Goal: Task Accomplishment & Management: Complete application form

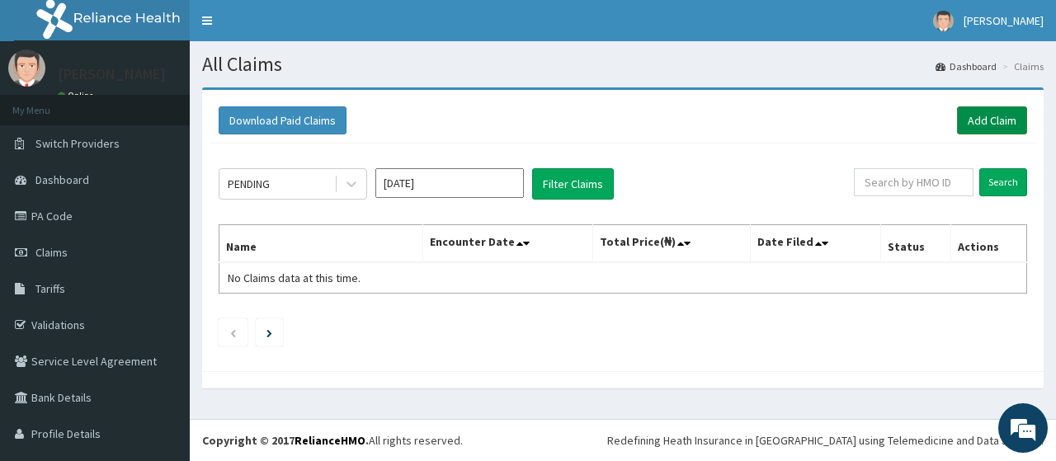
click at [994, 124] on link "Add Claim" at bounding box center [992, 120] width 70 height 28
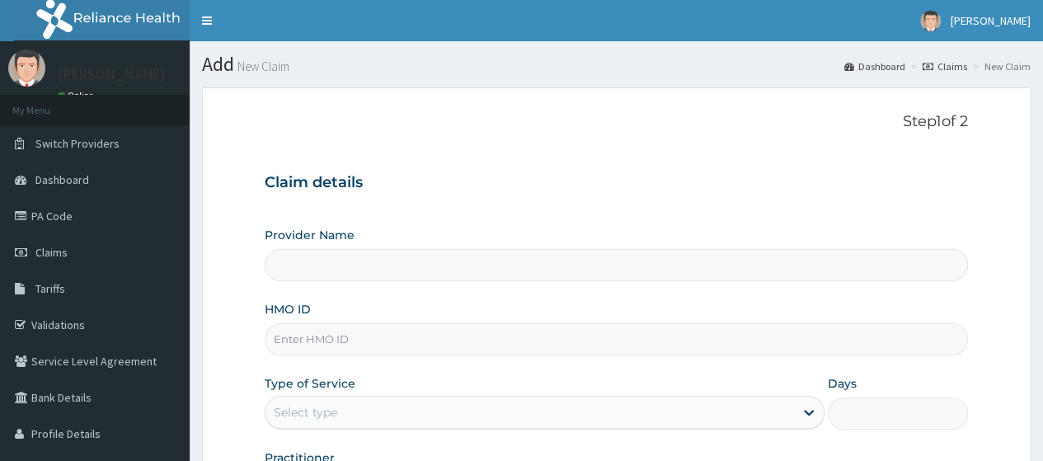
click at [287, 356] on div "Provider Name HMO ID Type of Service Select type Days Practitioner" at bounding box center [617, 365] width 704 height 277
click at [313, 340] on input "HMO ID" at bounding box center [617, 339] width 704 height 32
type input "r"
type input "RFC/10069/A"
click at [355, 422] on div "Select type" at bounding box center [530, 412] width 529 height 26
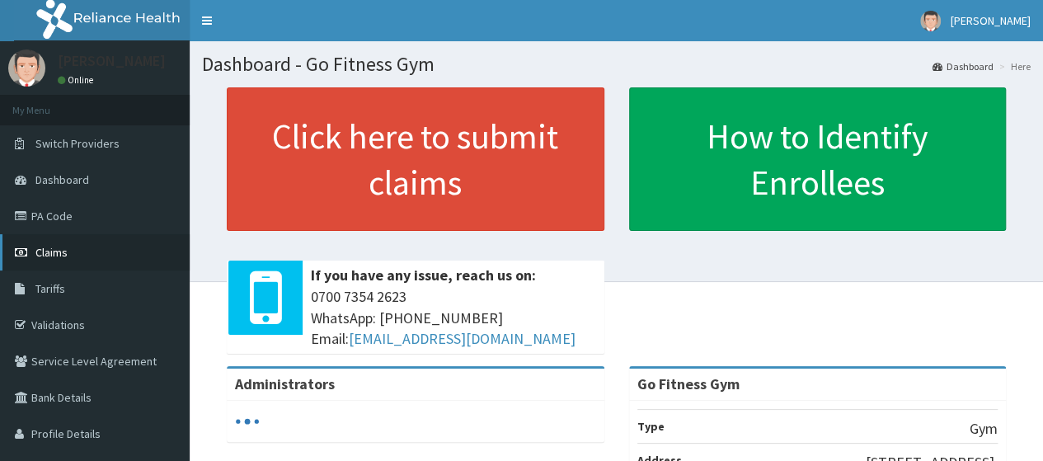
click at [79, 253] on link "Claims" at bounding box center [95, 252] width 190 height 36
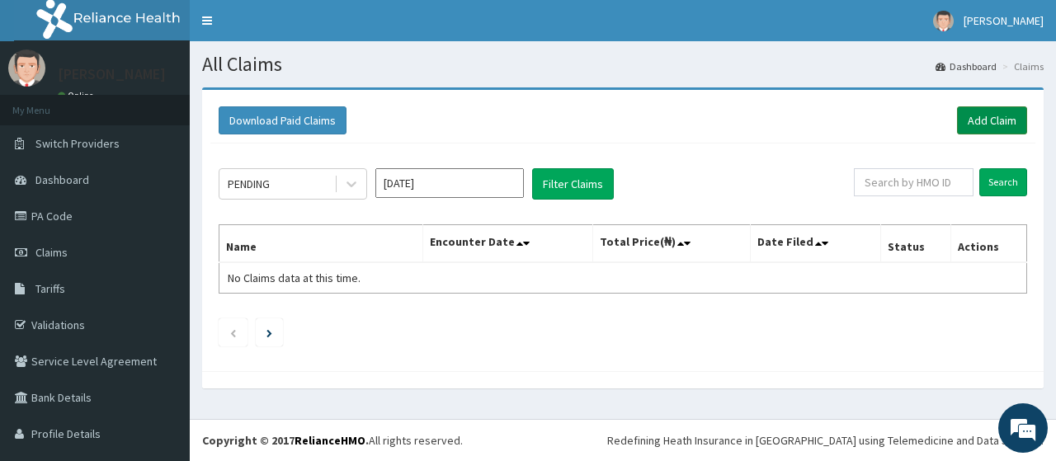
click at [977, 125] on link "Add Claim" at bounding box center [992, 120] width 70 height 28
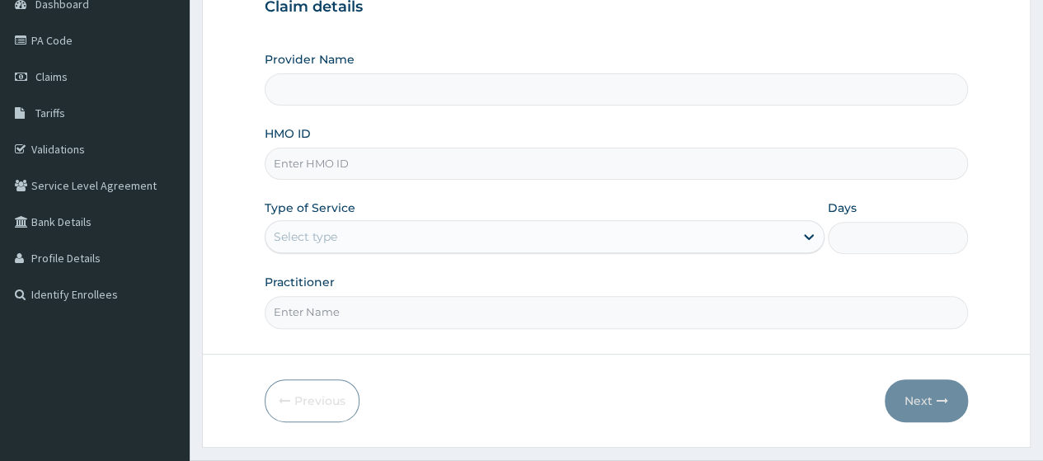
scroll to position [210, 0]
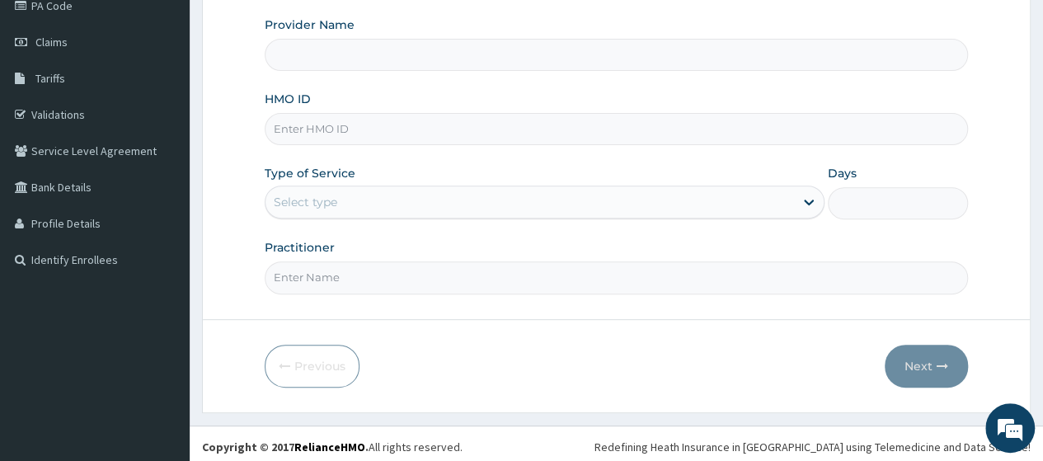
click at [455, 122] on input "HMO ID" at bounding box center [617, 129] width 704 height 32
type input "RFC"
type input "Go Fitness Gym"
type input "1"
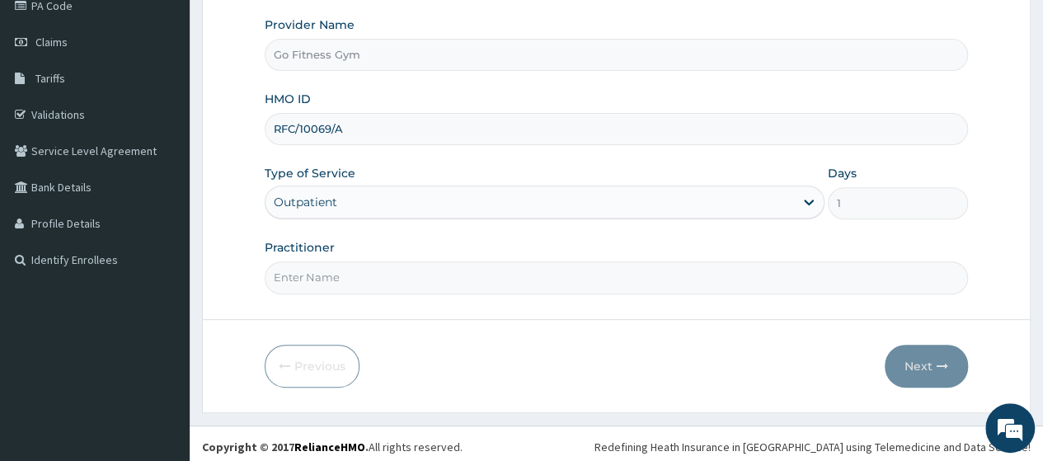
type input "RFC/10069/A"
click at [448, 276] on input "Practitioner" at bounding box center [617, 277] width 704 height 32
type input "Gofitness centre"
click at [929, 364] on button "Next" at bounding box center [926, 366] width 83 height 43
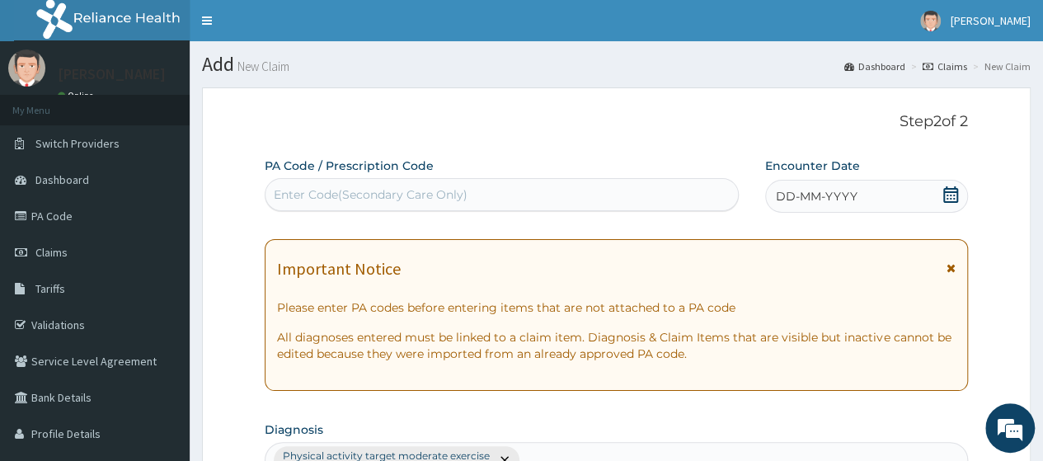
click at [584, 188] on div "Enter Code(Secondary Care Only)" at bounding box center [502, 194] width 472 height 26
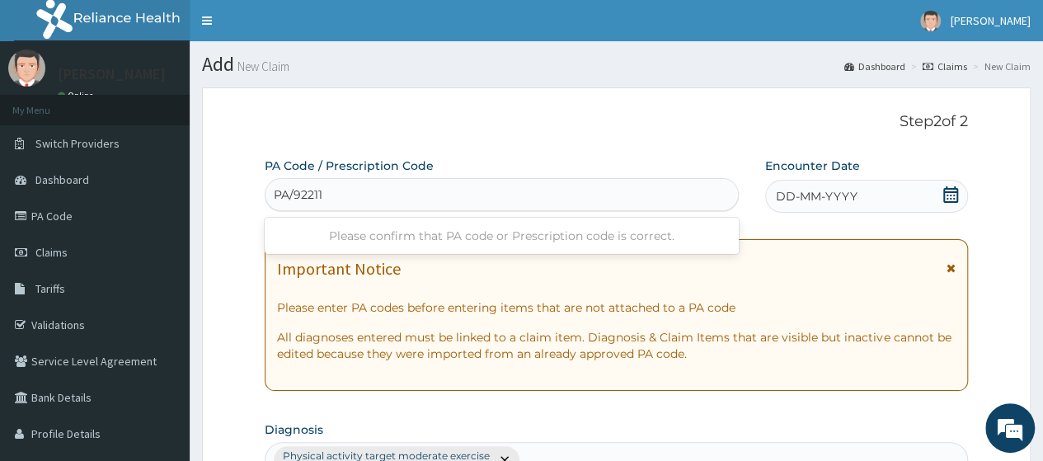
type input "PA/92211C"
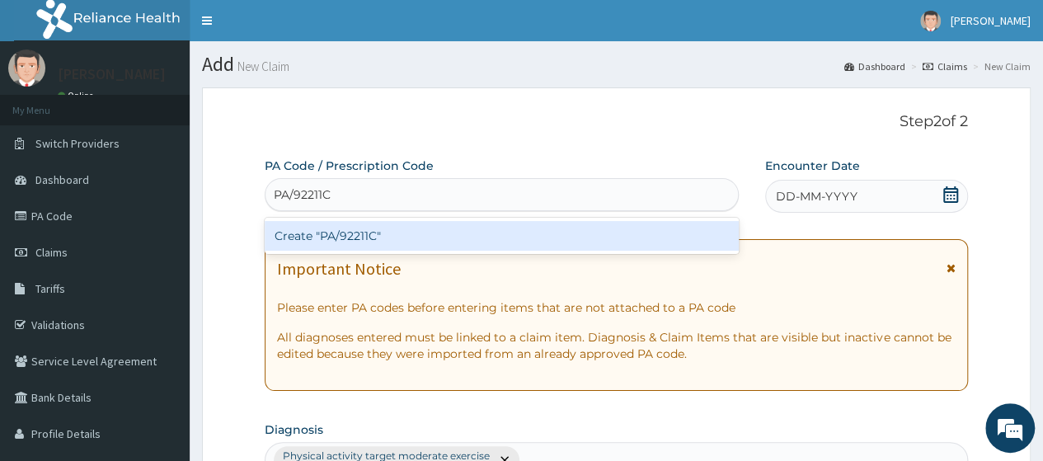
click at [604, 236] on div "Create "PA/92211C"" at bounding box center [501, 236] width 473 height 30
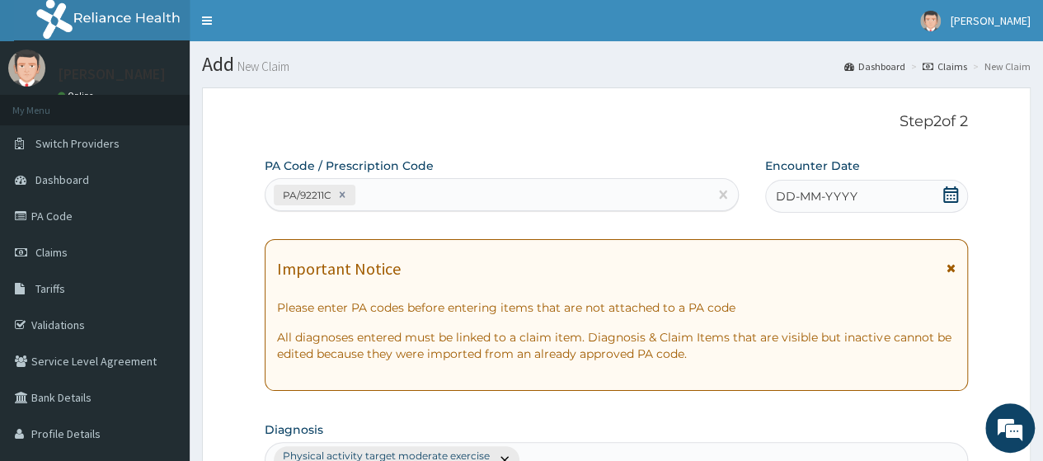
click at [945, 197] on icon at bounding box center [951, 194] width 16 height 16
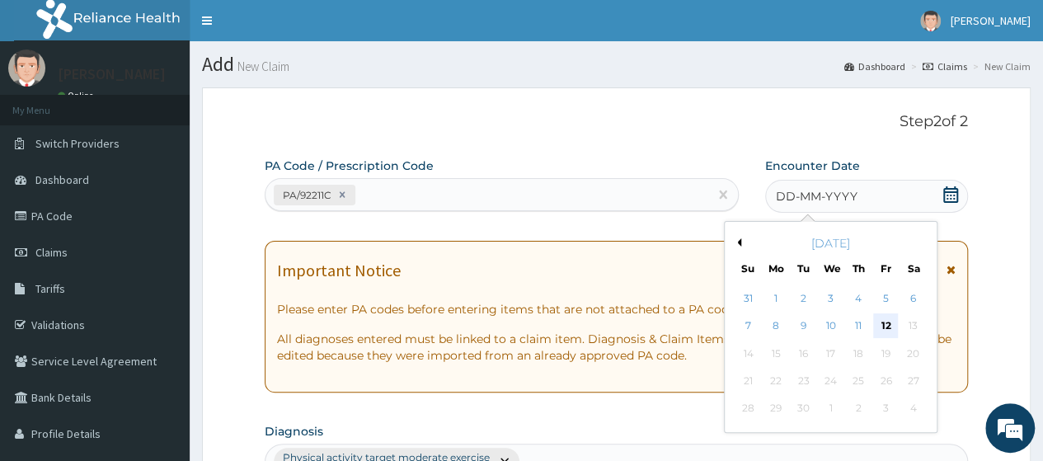
click at [889, 318] on div "12" at bounding box center [886, 326] width 25 height 25
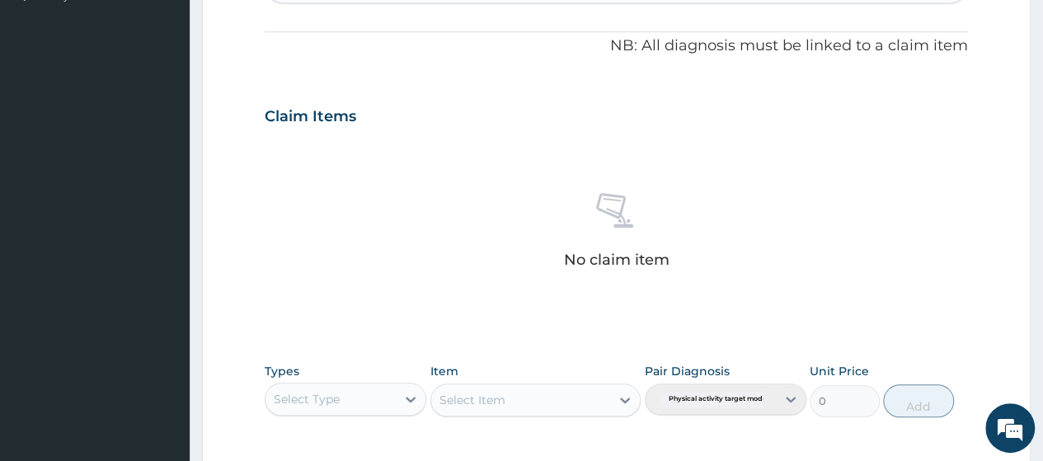
scroll to position [535, 0]
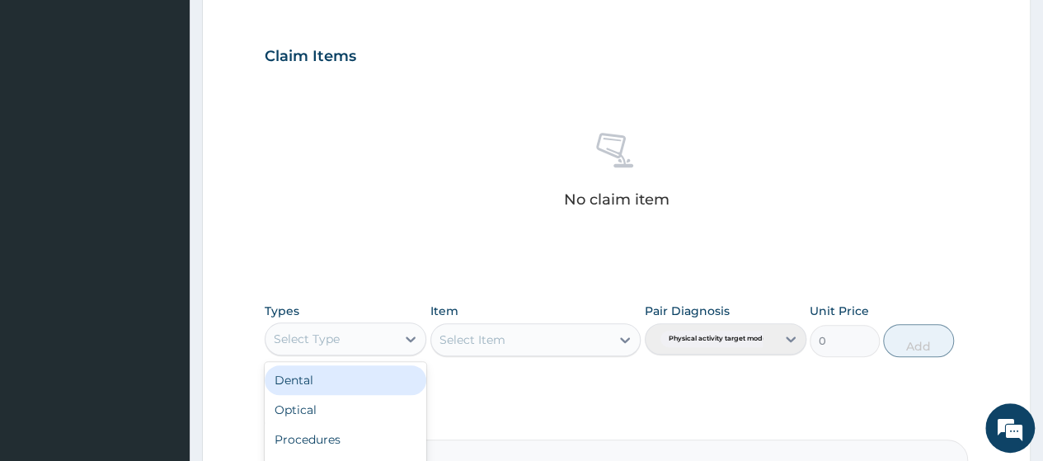
click at [351, 344] on div "Select Type" at bounding box center [331, 339] width 130 height 26
type input "GYM"
click at [360, 383] on div "Gym" at bounding box center [346, 380] width 162 height 30
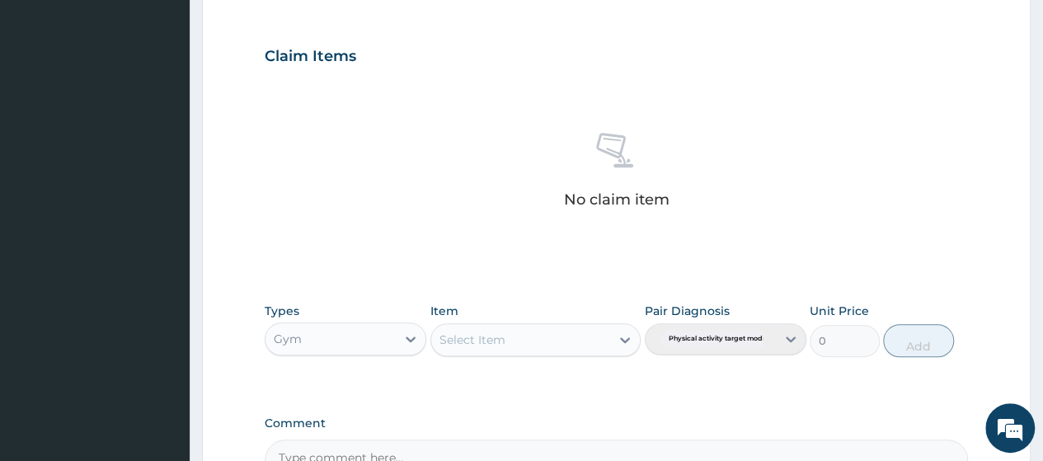
click at [540, 331] on div "Select Item" at bounding box center [521, 340] width 180 height 26
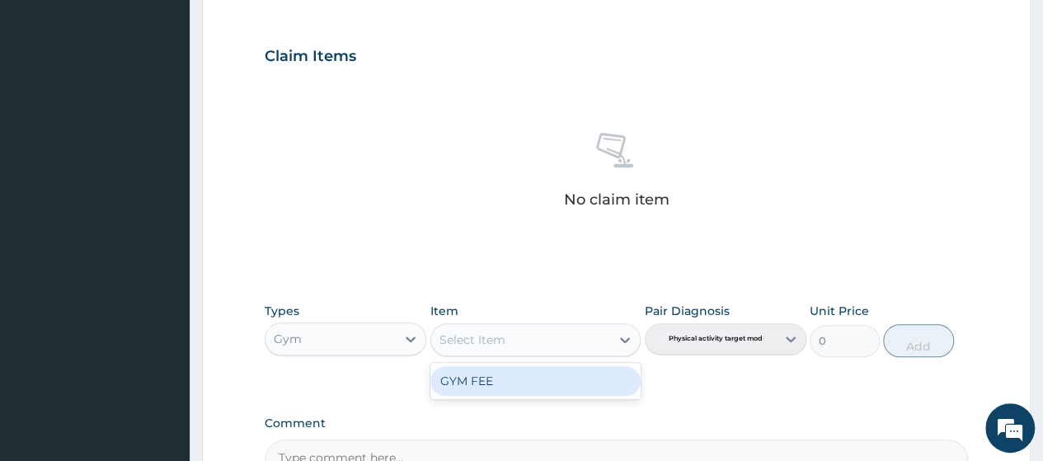
click at [528, 394] on div "GYM FEE" at bounding box center [536, 381] width 211 height 36
click at [582, 377] on div "GYM FEE" at bounding box center [536, 381] width 211 height 30
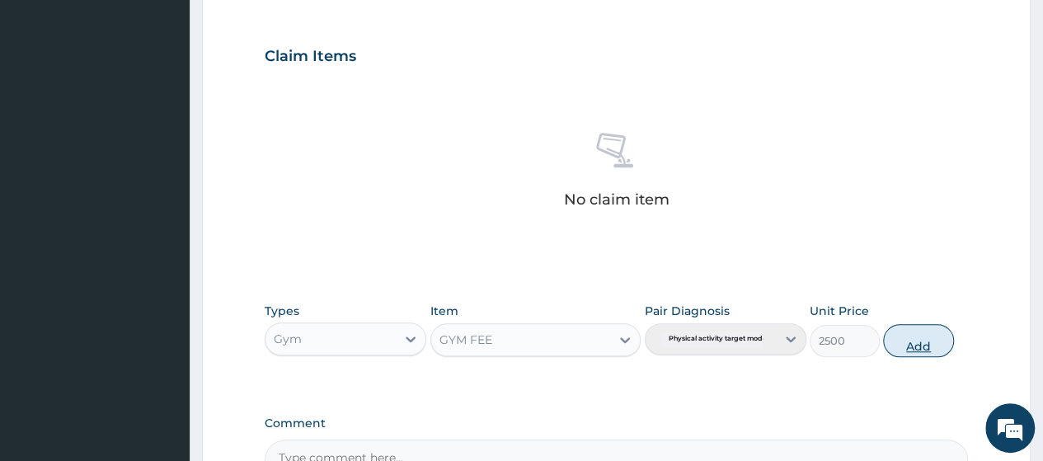
click at [923, 335] on button "Add" at bounding box center [918, 340] width 70 height 33
type input "0"
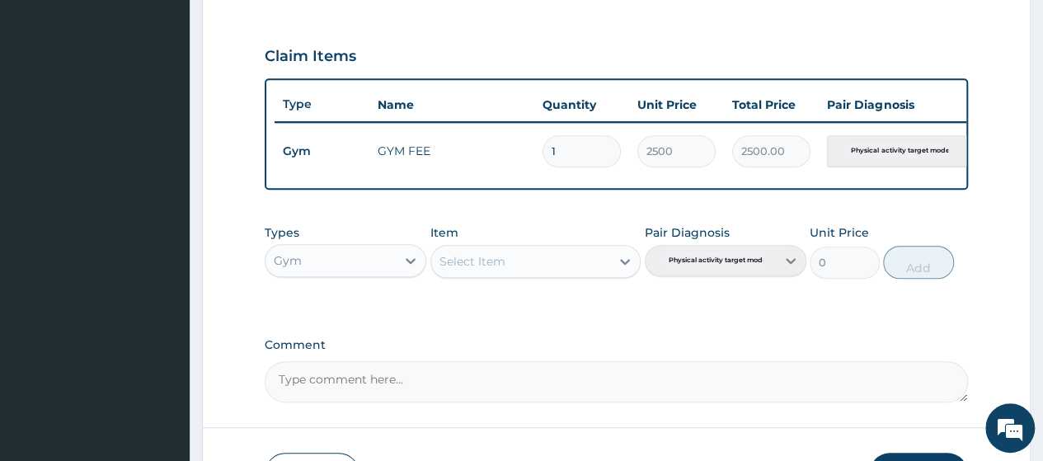
scroll to position [660, 0]
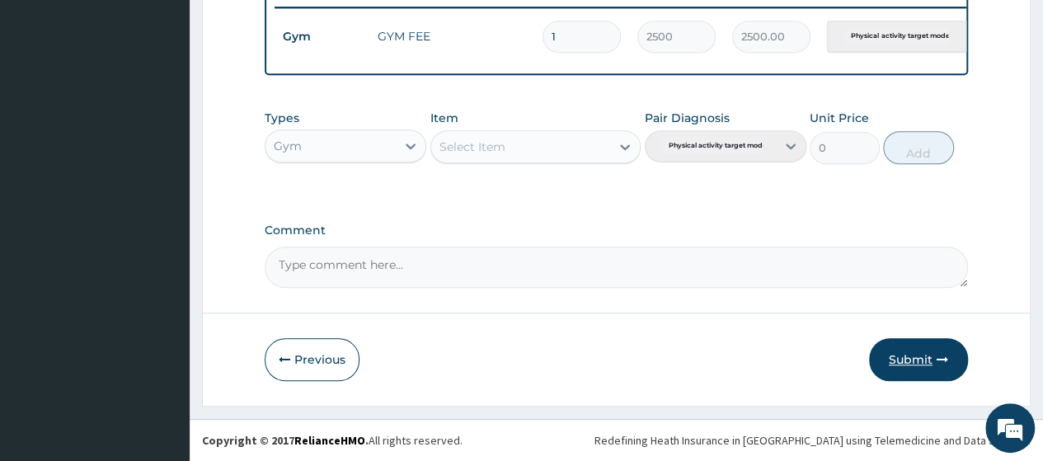
click at [922, 353] on button "Submit" at bounding box center [918, 359] width 99 height 43
